Goal: Information Seeking & Learning: Learn about a topic

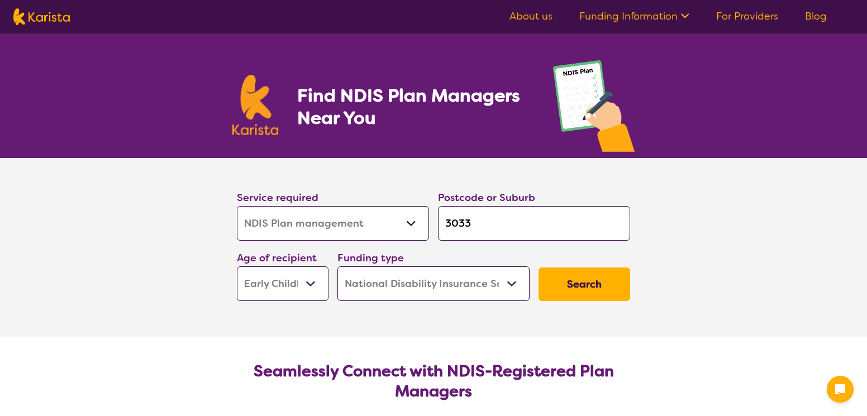
select select "NDIS Plan management"
select select "EC"
select select "NDIS"
select select "NDIS Plan management"
select select "EC"
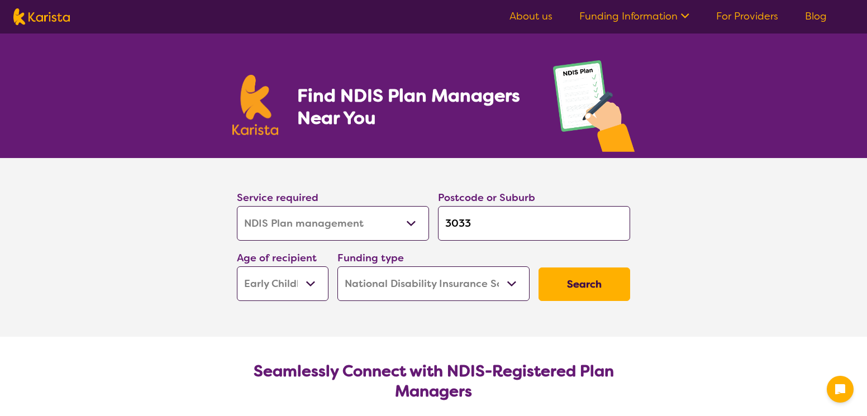
select select "NDIS"
click at [497, 226] on input "3033" at bounding box center [534, 223] width 192 height 35
type input "303"
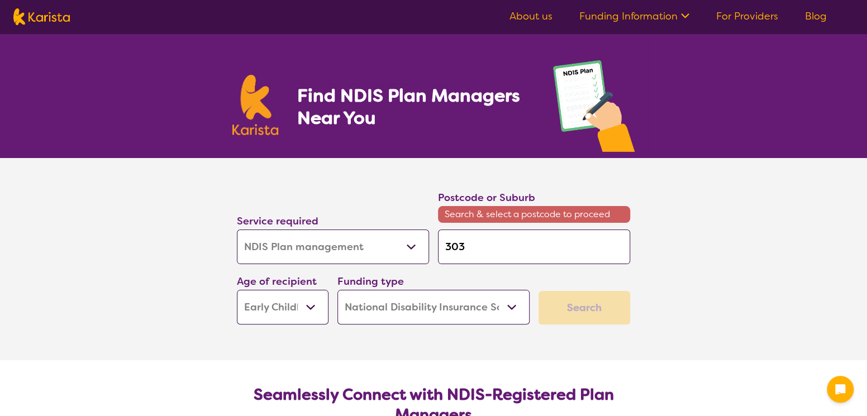
type input "3034"
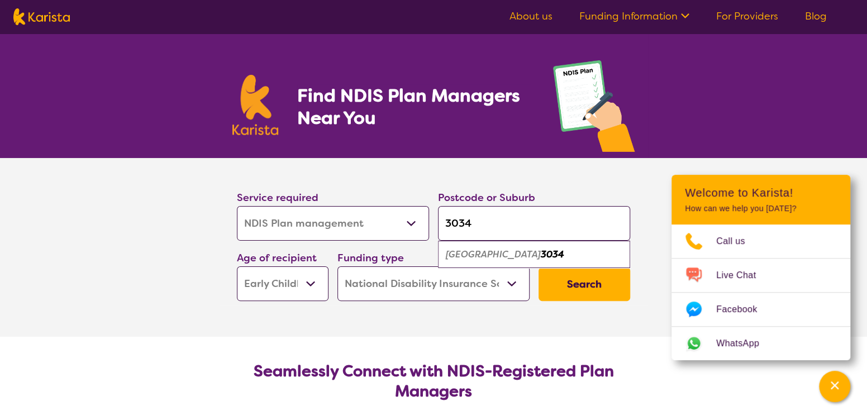
type input "3034"
click at [306, 283] on select "Early Childhood - 0 to 9 Child - 10 to 11 Adolescent - 12 to 17 Adult - 18 to 6…" at bounding box center [283, 284] width 92 height 35
click at [237, 267] on select "Early Childhood - 0 to 9 Child - 10 to 11 Adolescent - 12 to 17 Adult - 18 to 6…" at bounding box center [283, 284] width 92 height 35
click at [579, 281] on button "Search" at bounding box center [585, 285] width 92 height 34
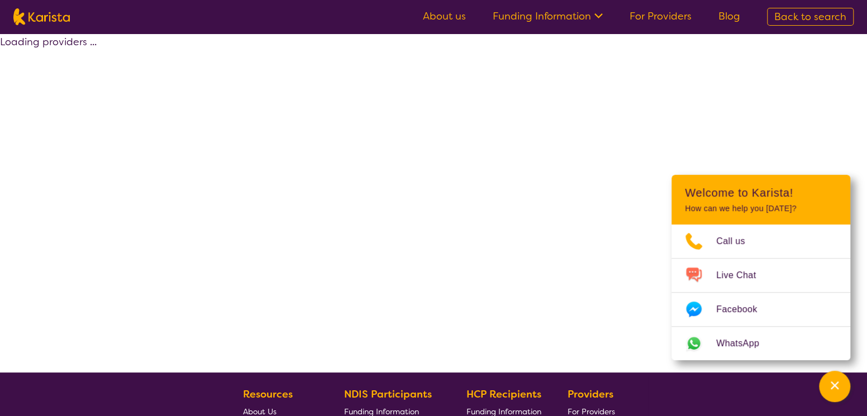
select select "by_score"
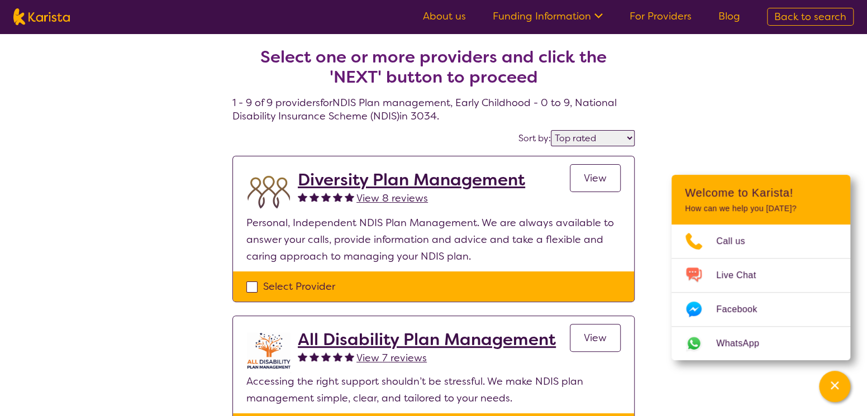
click at [591, 174] on span "View" at bounding box center [595, 178] width 23 height 13
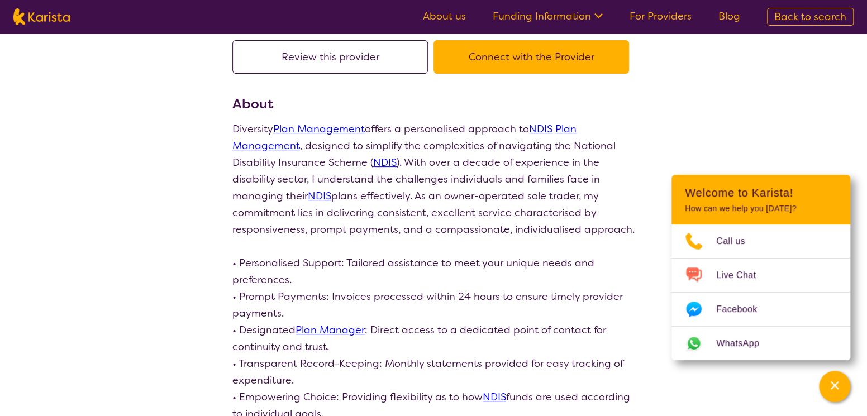
scroll to position [38, 0]
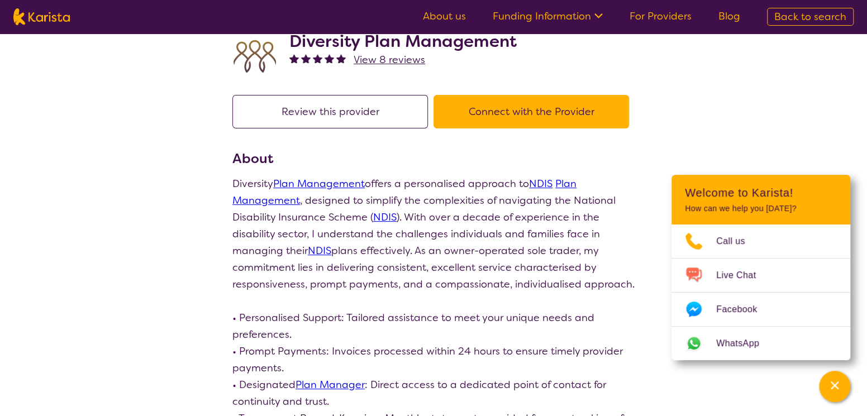
select select "by_score"
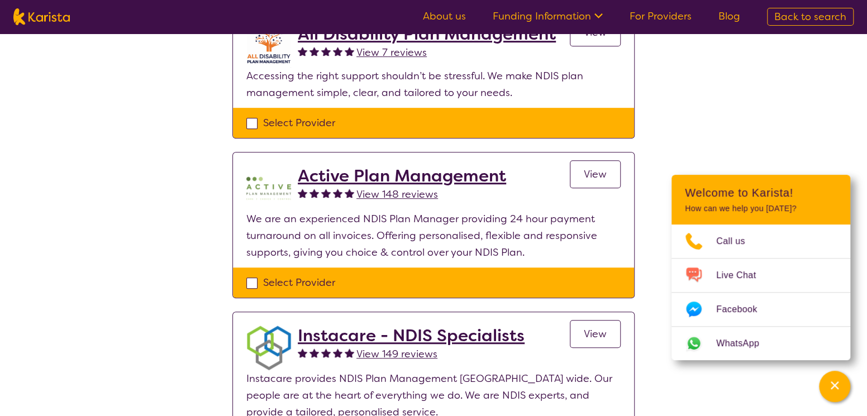
scroll to position [319, 0]
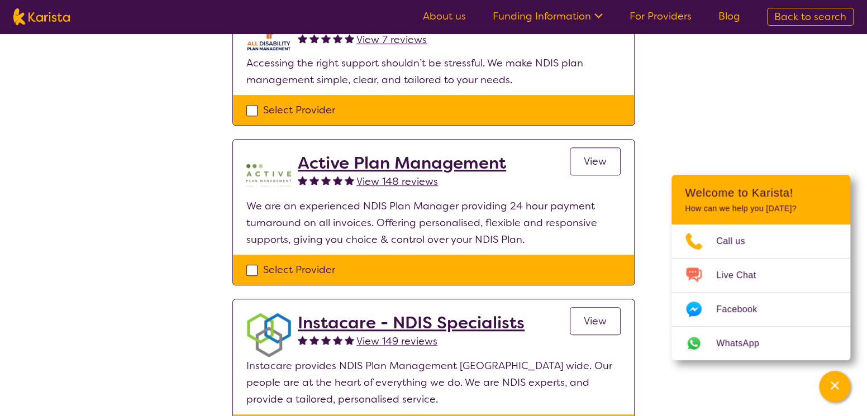
click at [596, 155] on span "View" at bounding box center [595, 161] width 23 height 13
